Goal: Task Accomplishment & Management: Use online tool/utility

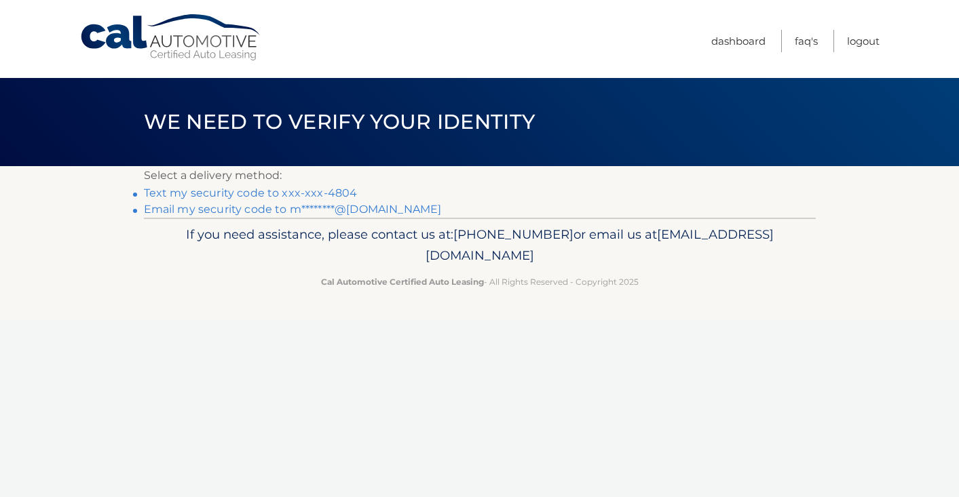
click at [267, 194] on link "Text my security code to xxx-xxx-4804" at bounding box center [251, 193] width 214 height 13
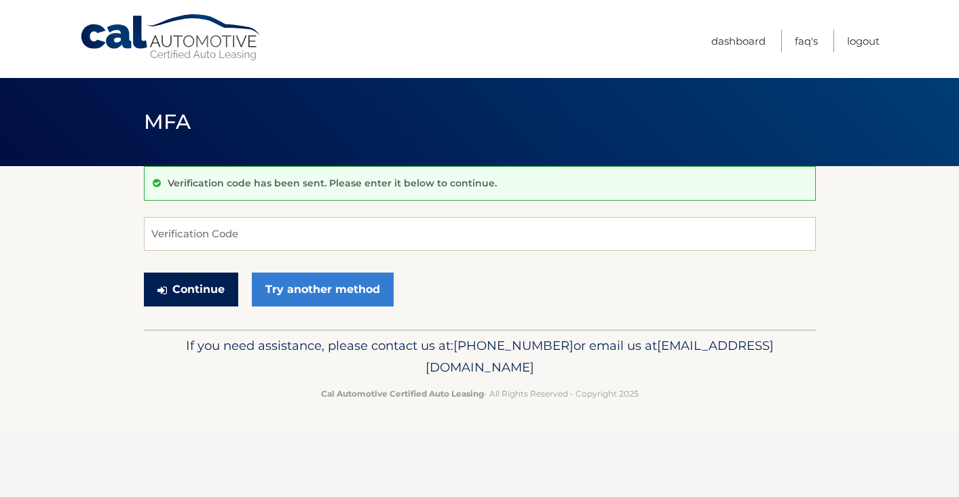
click at [199, 299] on button "Continue" at bounding box center [191, 290] width 94 height 34
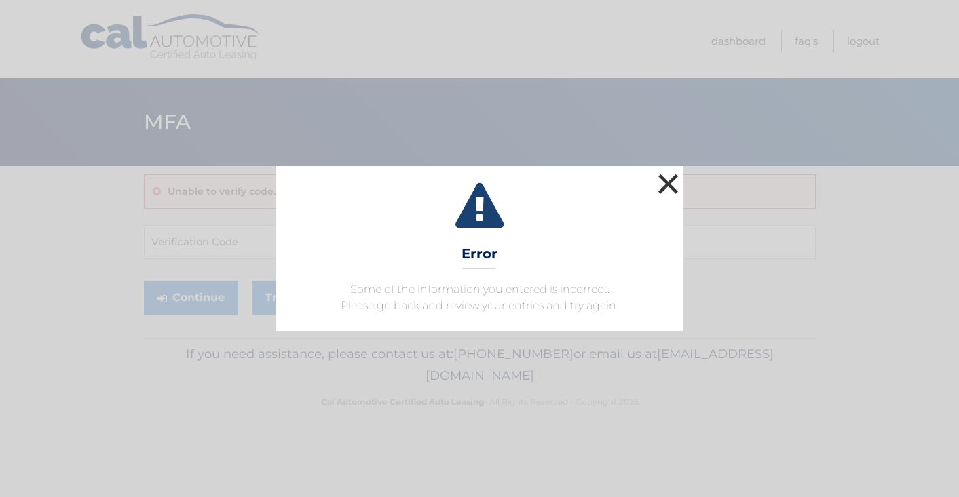
click at [668, 189] on button "×" at bounding box center [668, 183] width 27 height 27
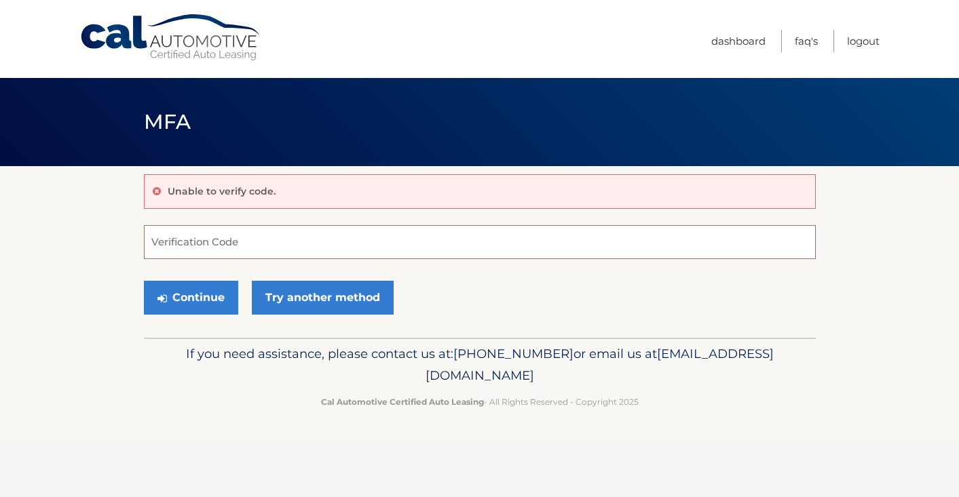
click at [248, 235] on input "Verification Code" at bounding box center [480, 242] width 672 height 34
type input "452881"
click at [190, 297] on button "Continue" at bounding box center [191, 298] width 94 height 34
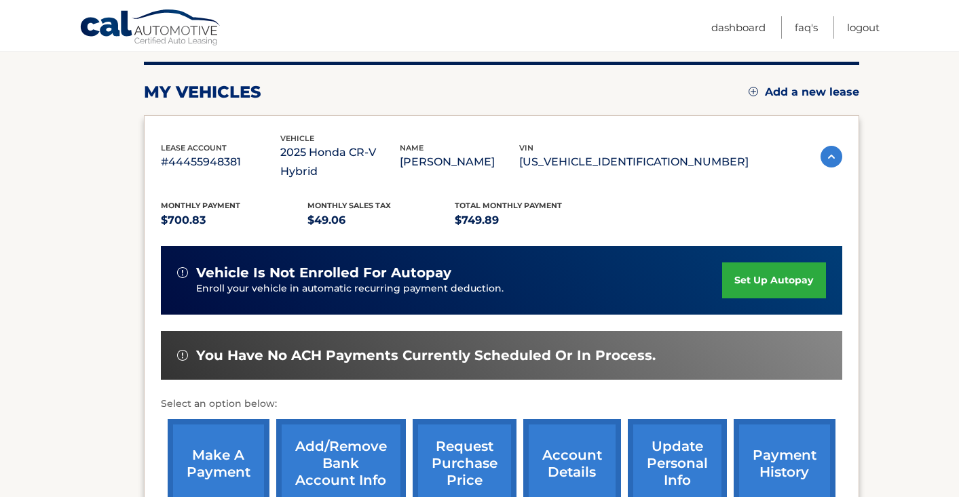
scroll to position [174, 0]
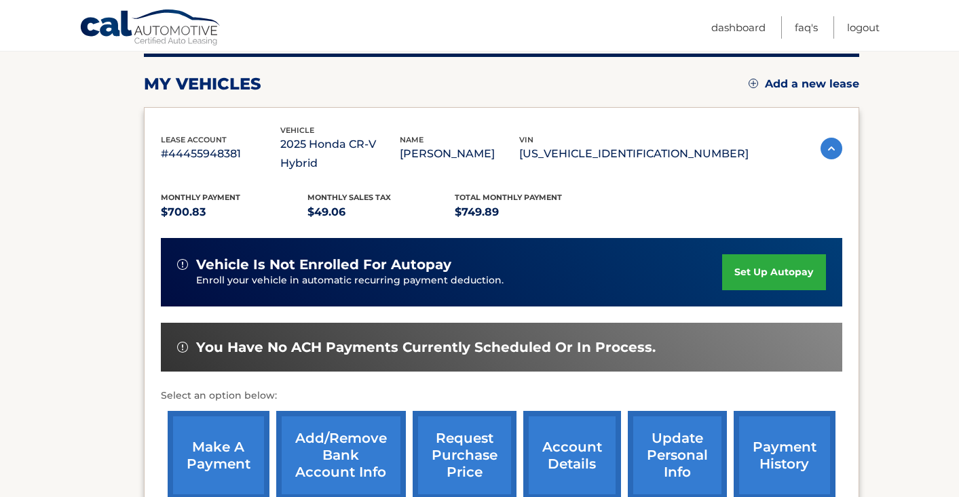
click at [202, 432] on link "make a payment" at bounding box center [219, 455] width 102 height 89
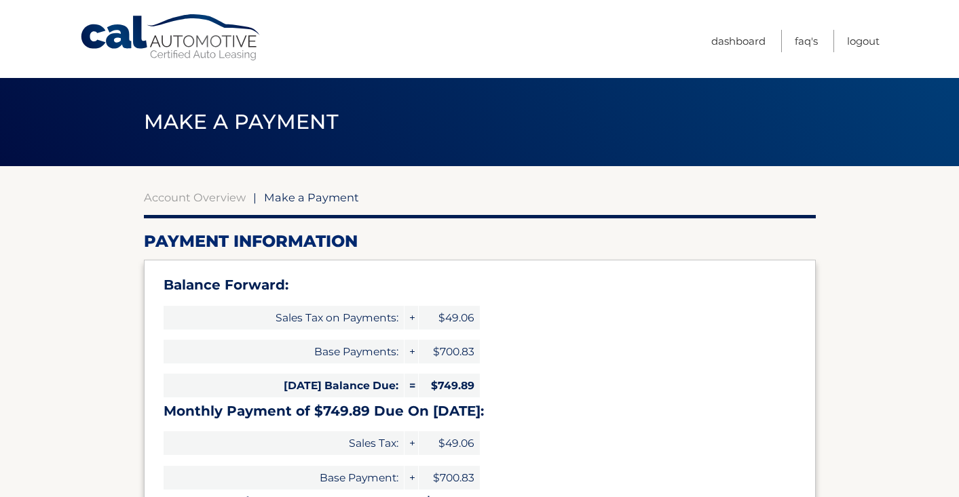
select select "M2E5MzAxMGQtYTgzMS00N2Q5LTkwMWYtZGQ1ZDA4MDM5NmYz"
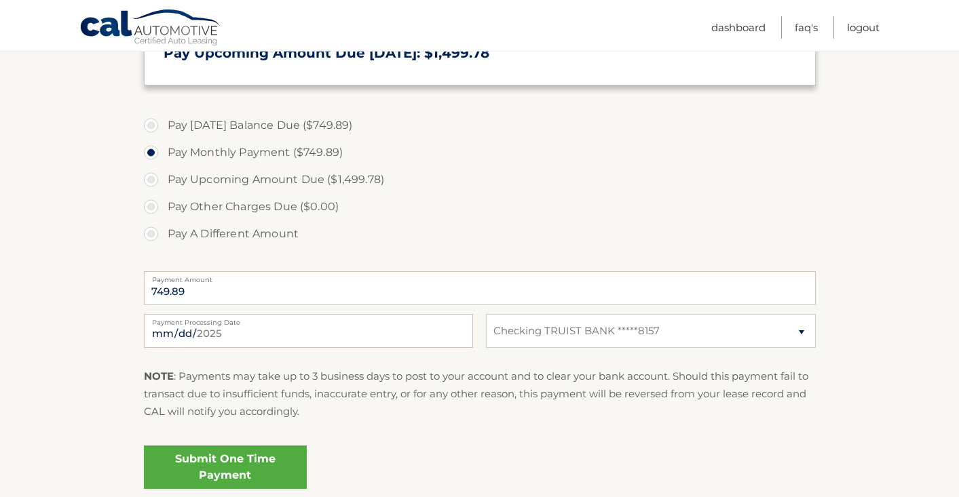
scroll to position [457, 0]
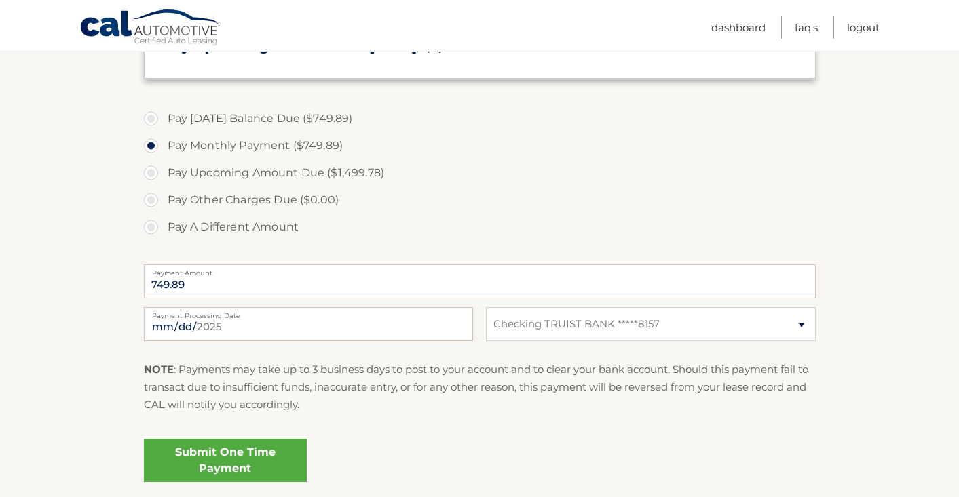
click at [242, 455] on link "Submit One Time Payment" at bounding box center [225, 460] width 163 height 43
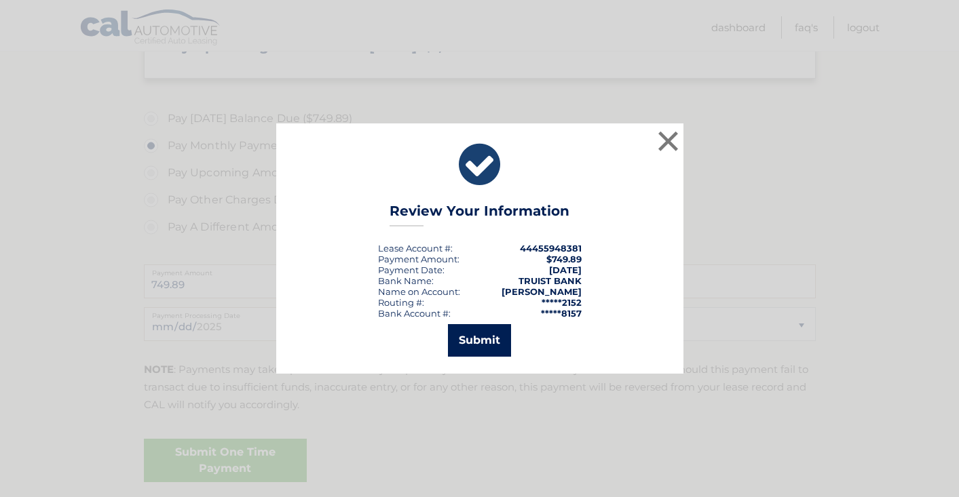
click at [489, 339] on button "Submit" at bounding box center [479, 340] width 63 height 33
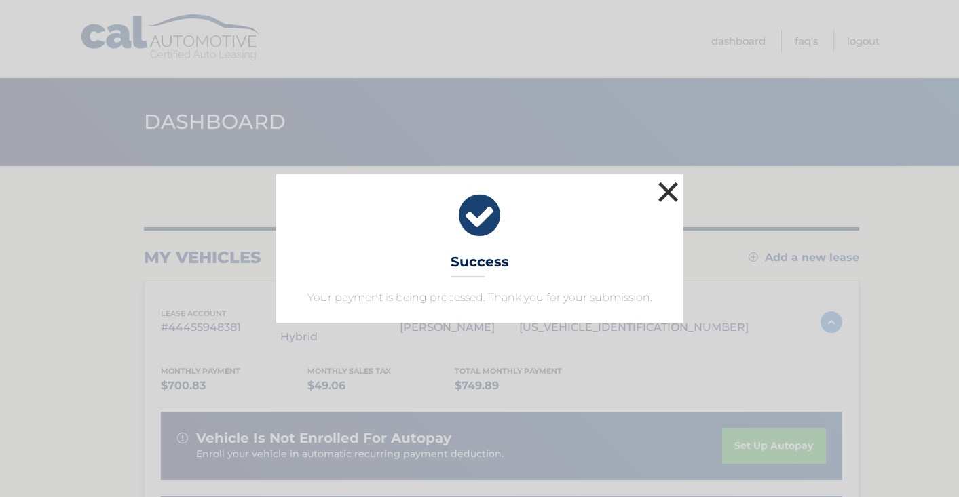
click at [659, 199] on button "×" at bounding box center [668, 191] width 27 height 27
